Goal: Communication & Community: Answer question/provide support

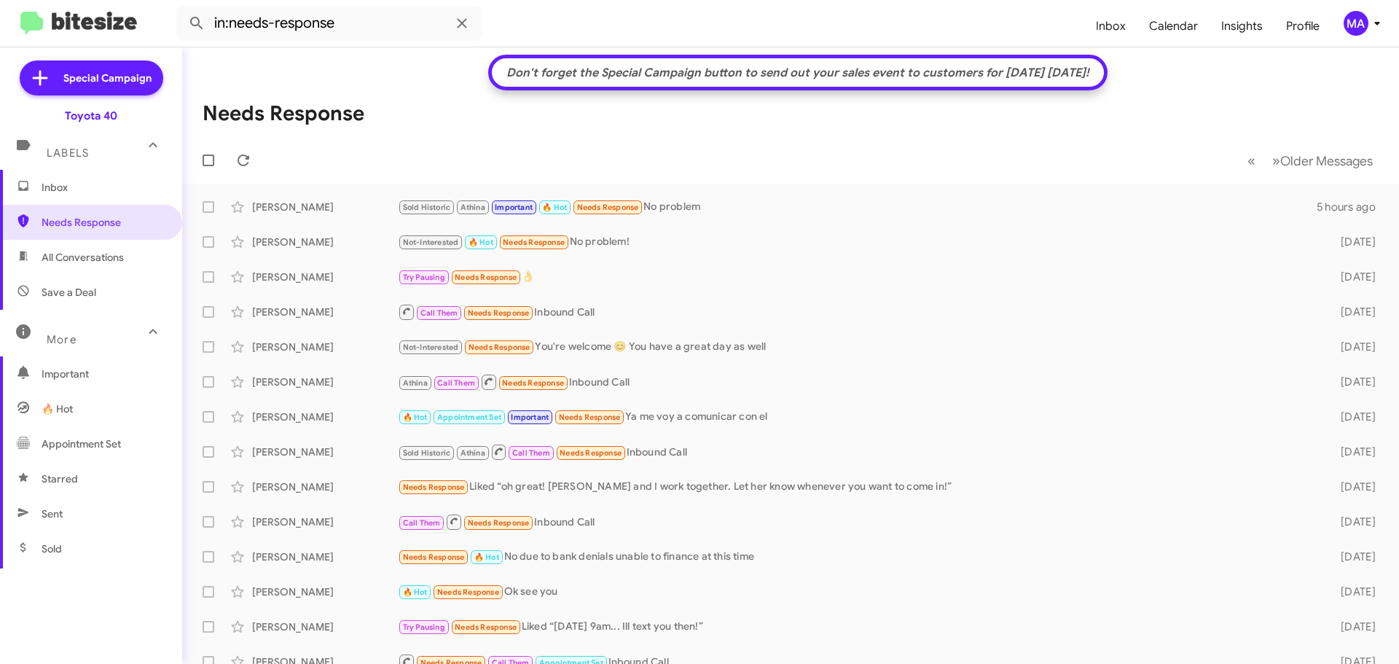
drag, startPoint x: 0, startPoint y: 0, endPoint x: 106, endPoint y: 261, distance: 281.6
click at [106, 261] on span "All Conversations" at bounding box center [83, 257] width 82 height 15
type input "in:all-conversations"
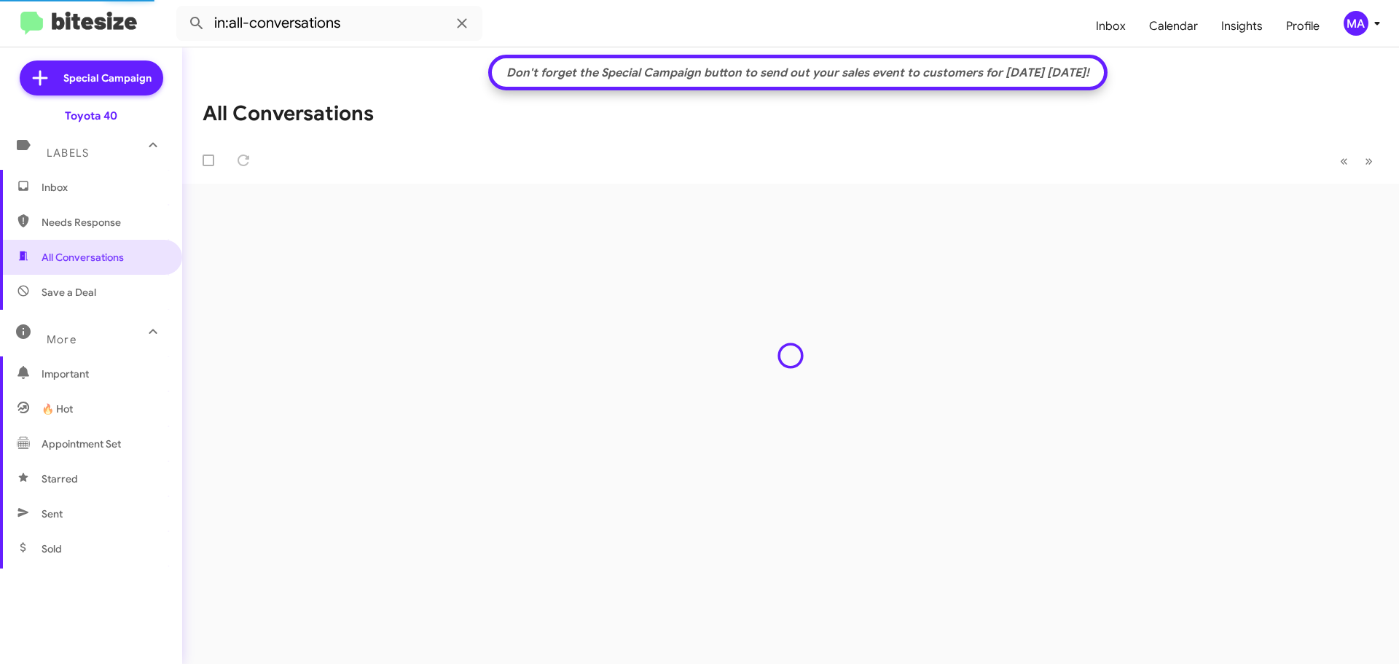
click at [72, 199] on span "Inbox" at bounding box center [91, 187] width 182 height 35
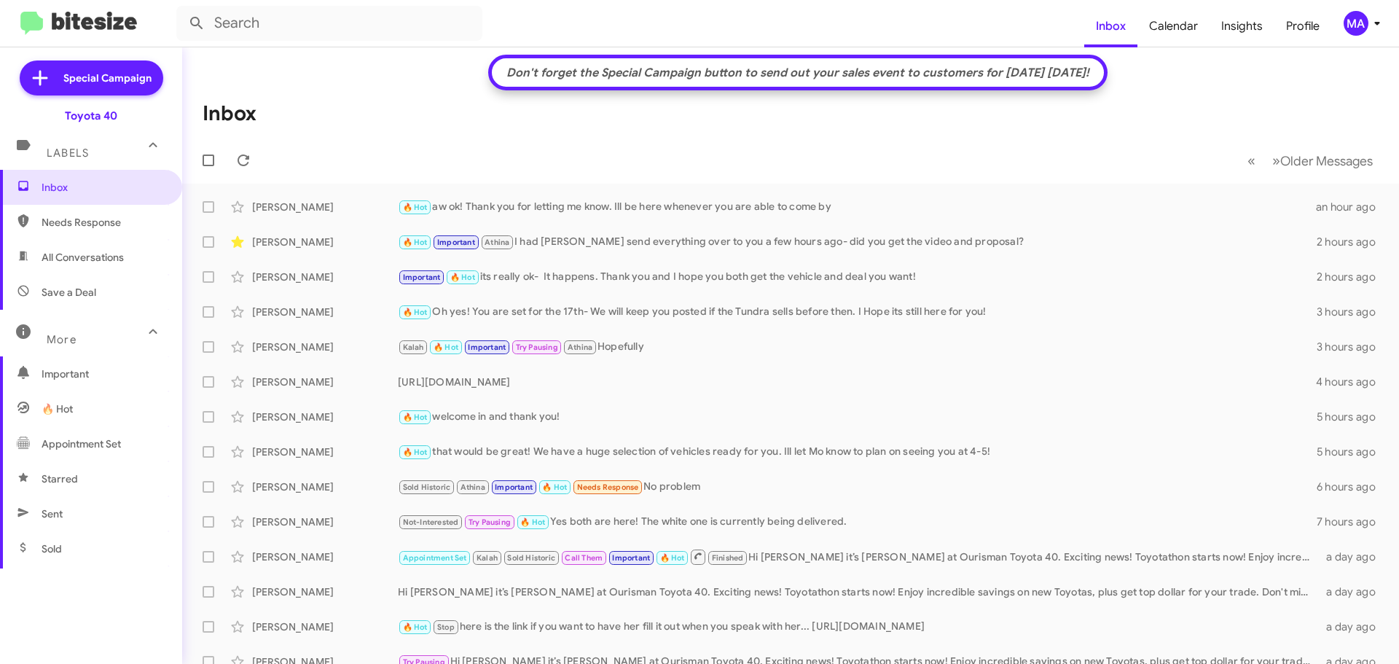
click at [84, 260] on span "All Conversations" at bounding box center [83, 257] width 82 height 15
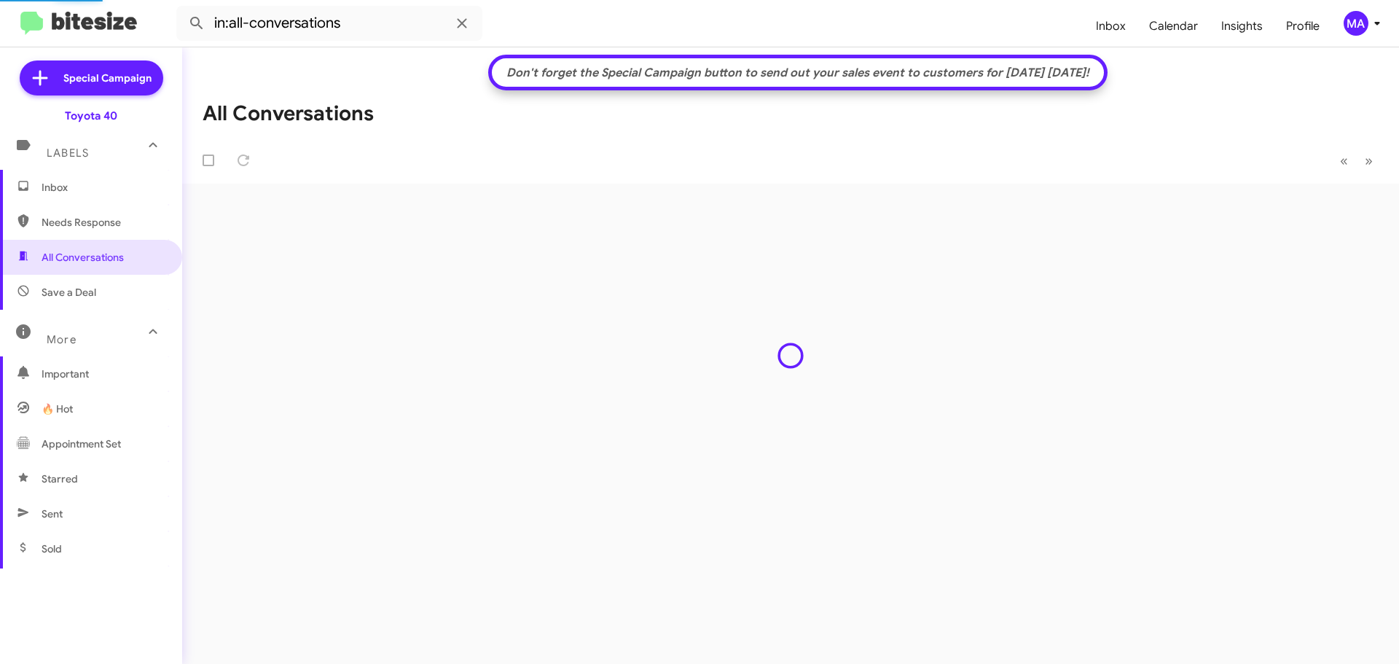
click at [79, 229] on span "Needs Response" at bounding box center [104, 222] width 124 height 15
type input "in:needs-response"
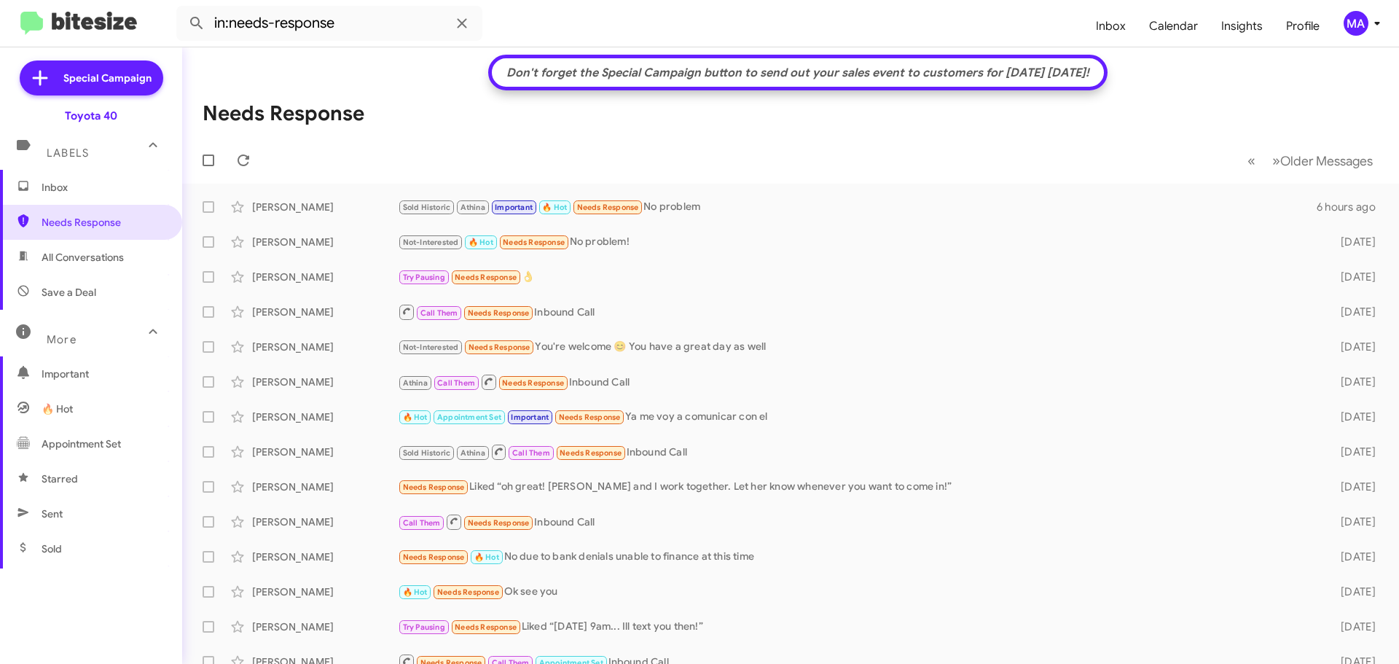
click at [52, 186] on span "Inbox" at bounding box center [104, 187] width 124 height 15
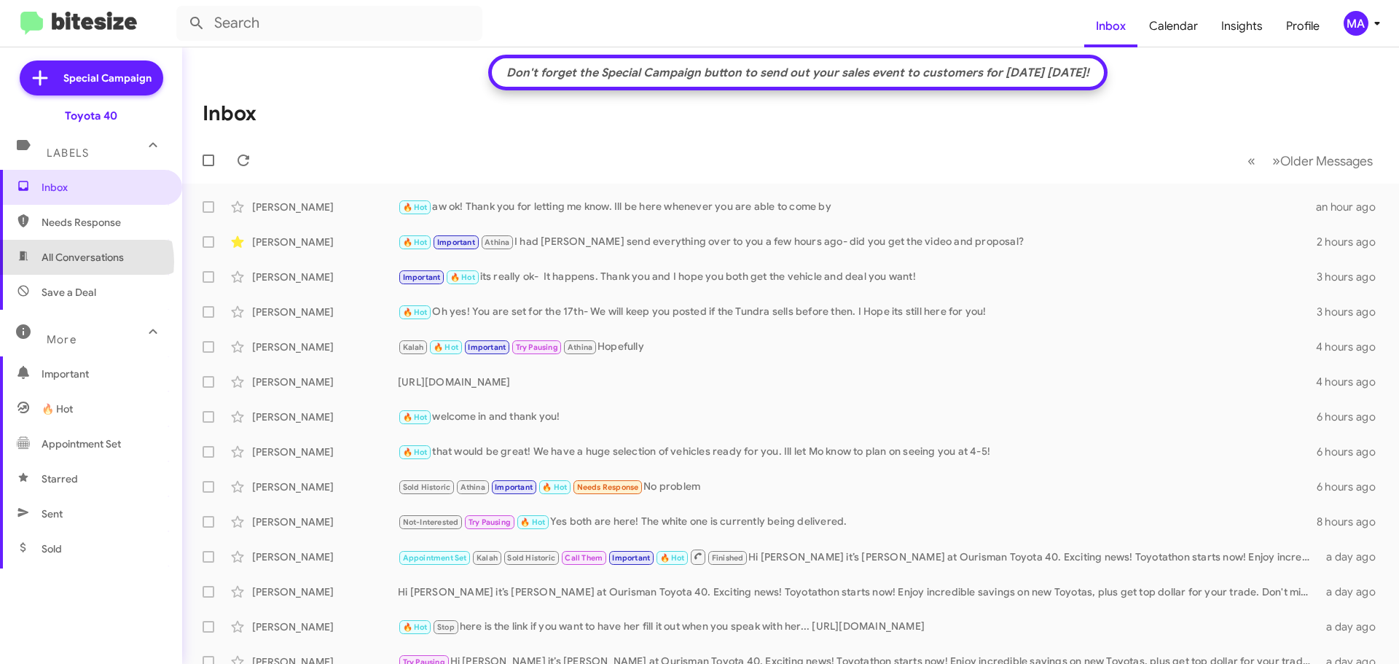
click at [79, 262] on span "All Conversations" at bounding box center [83, 257] width 82 height 15
type input "in:all-conversations"
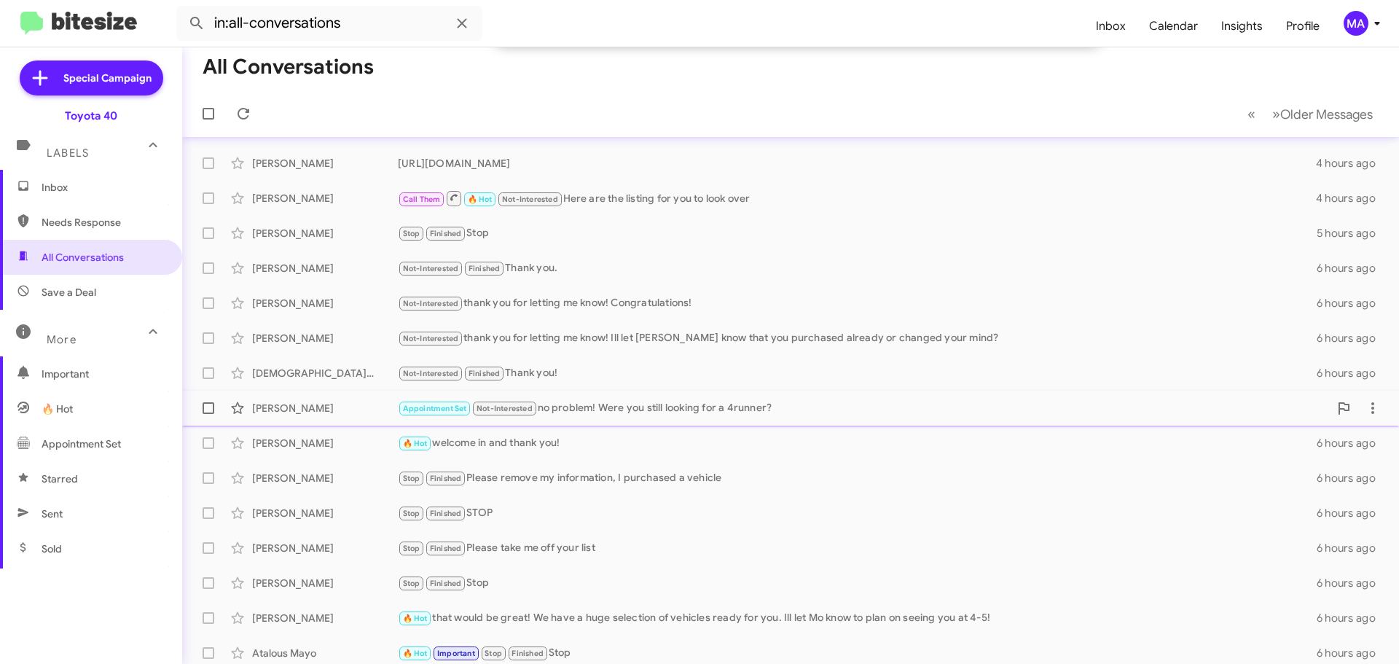
scroll to position [225, 0]
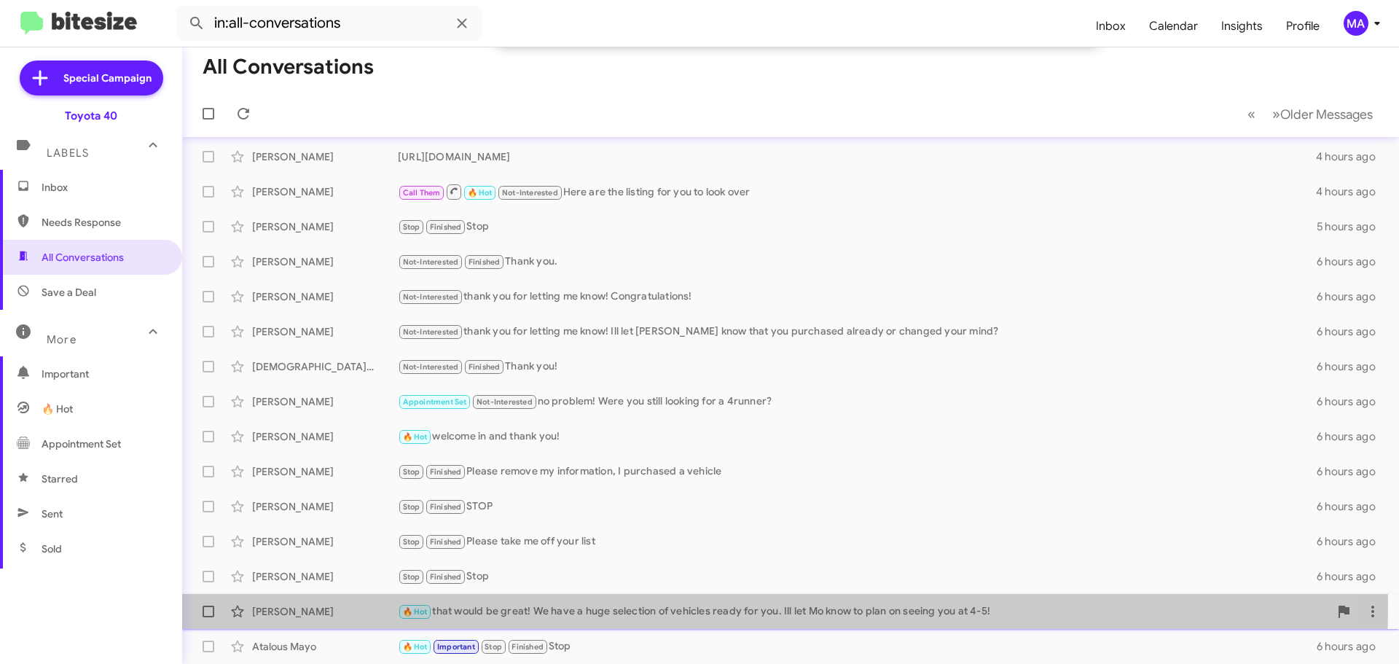
click at [539, 605] on div "🔥 Hot that would be great! We have a huge selection of vehicles ready for you. …" at bounding box center [863, 611] width 931 height 17
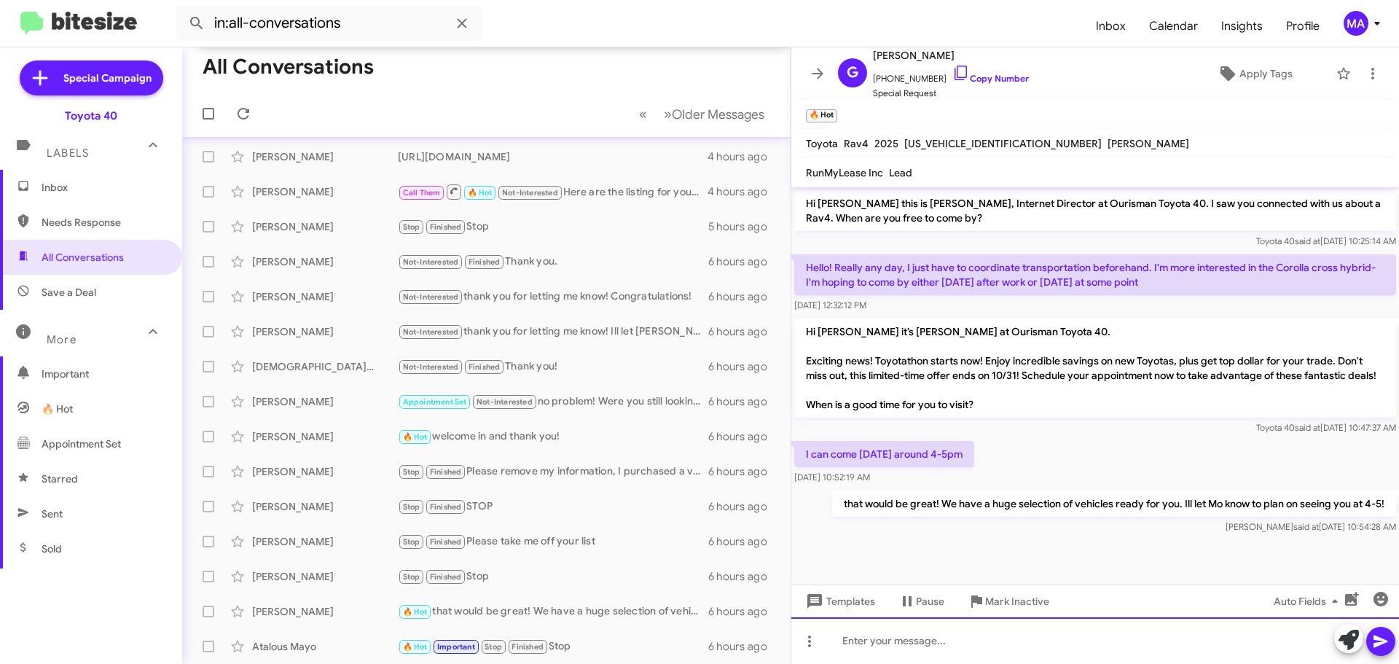
click at [946, 637] on div at bounding box center [1095, 640] width 608 height 47
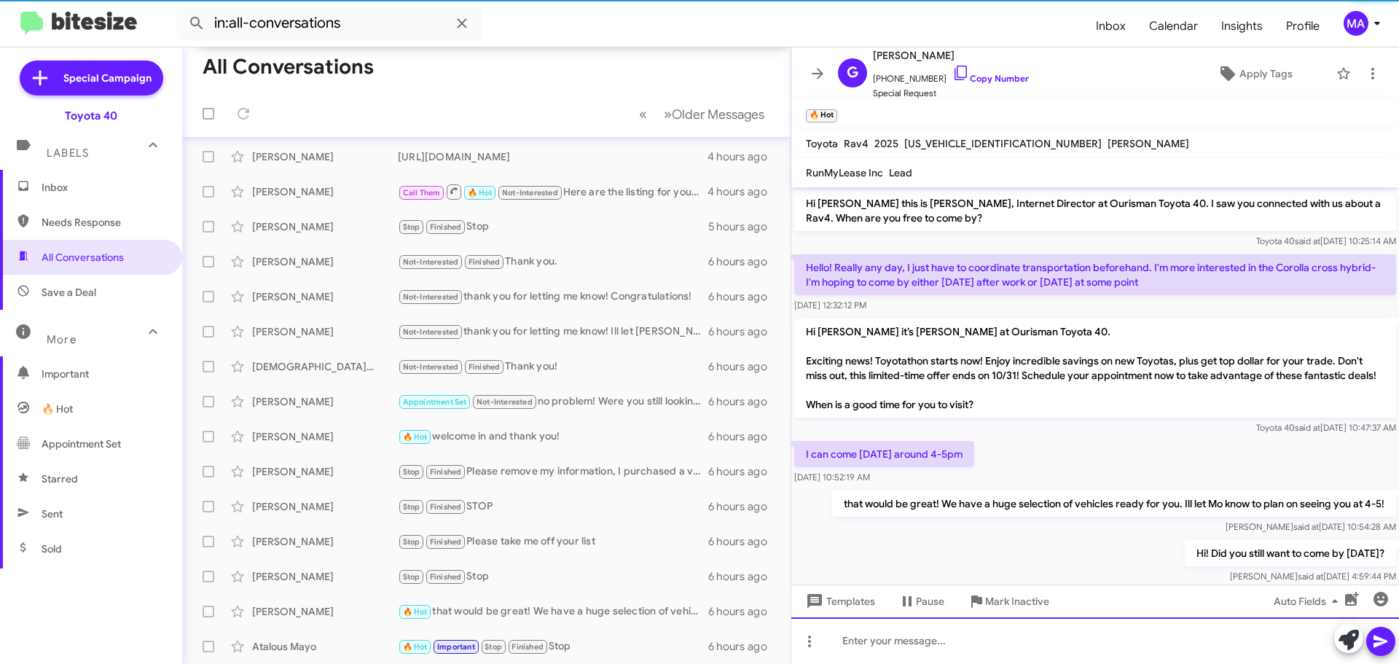
scroll to position [39, 0]
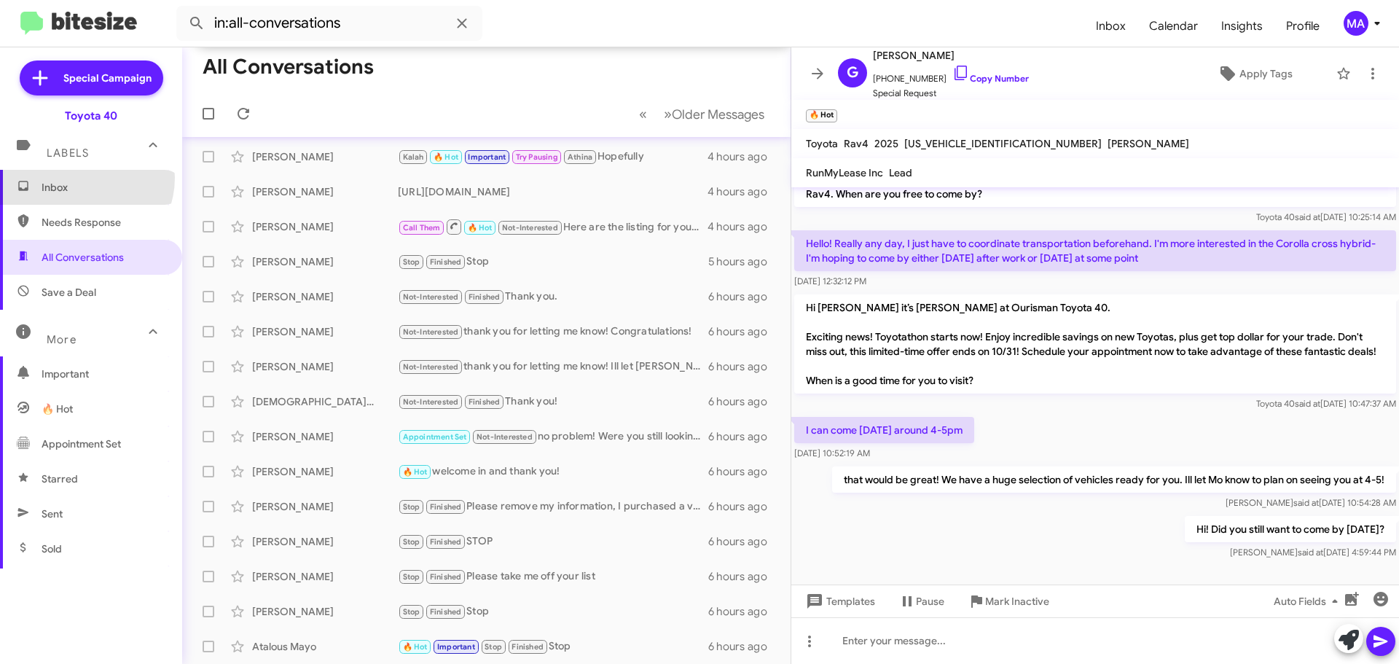
click at [80, 178] on span "Inbox" at bounding box center [91, 187] width 182 height 35
